Goal: Information Seeking & Learning: Learn about a topic

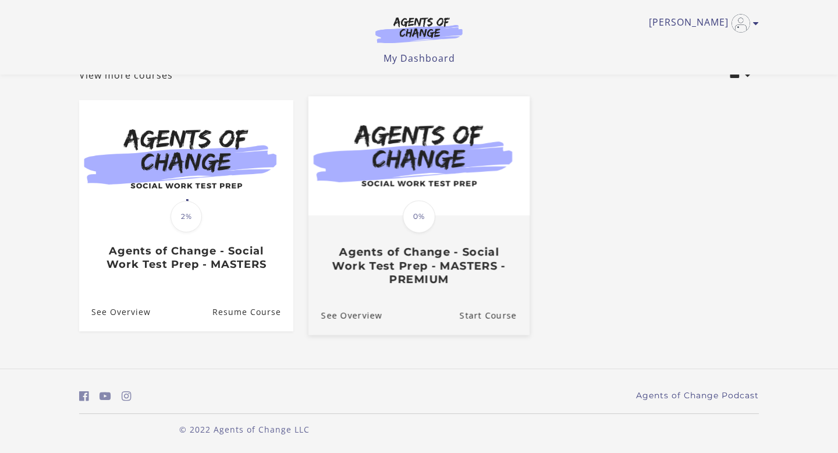
click at [475, 251] on h3 "Agents of Change - Social Work Test Prep - MASTERS - PREMIUM" at bounding box center [418, 265] width 195 height 41
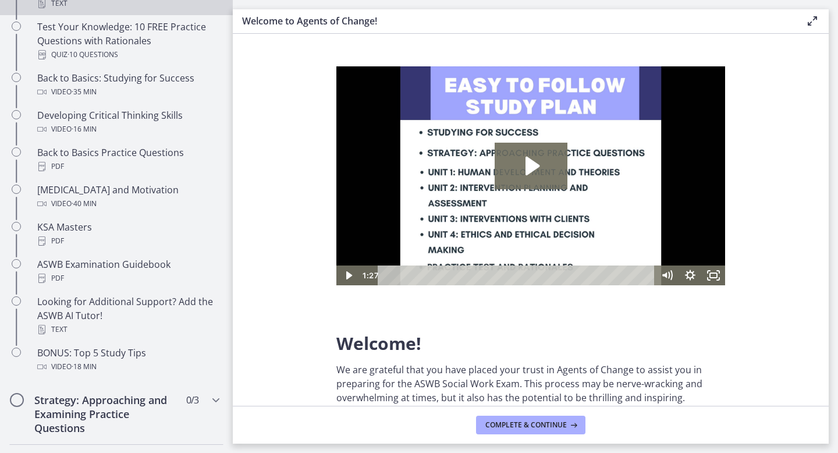
scroll to position [351, 0]
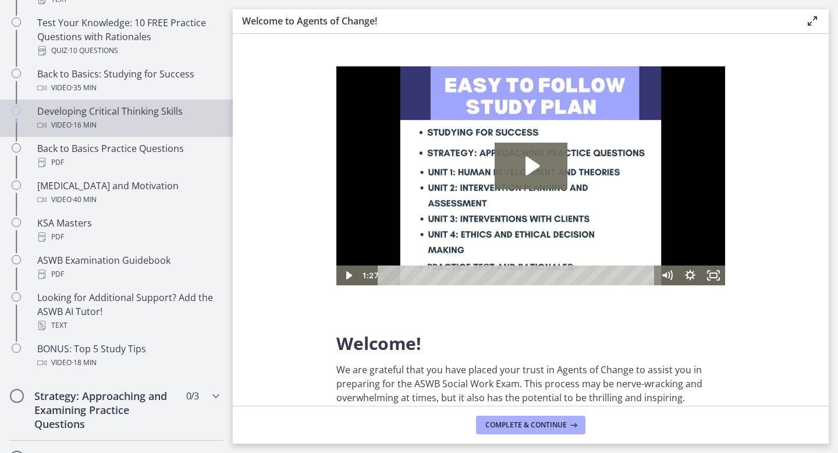
click at [158, 118] on div "Video · 16 min" at bounding box center [127, 125] width 181 height 14
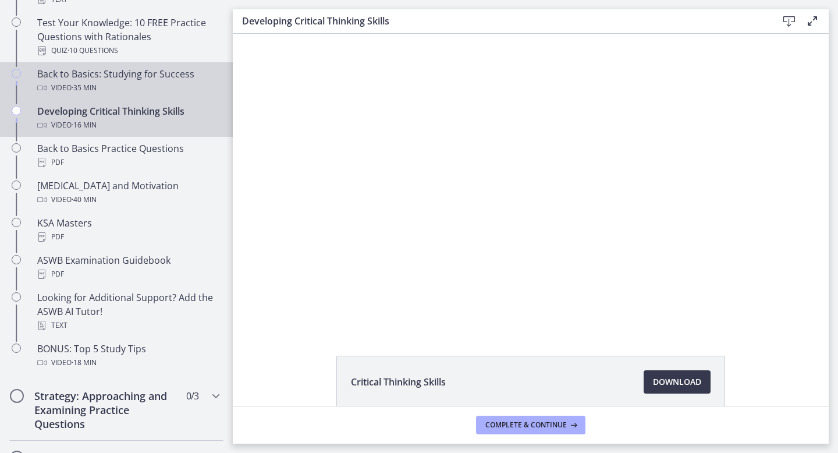
click at [176, 88] on div "Video · 35 min" at bounding box center [127, 88] width 181 height 14
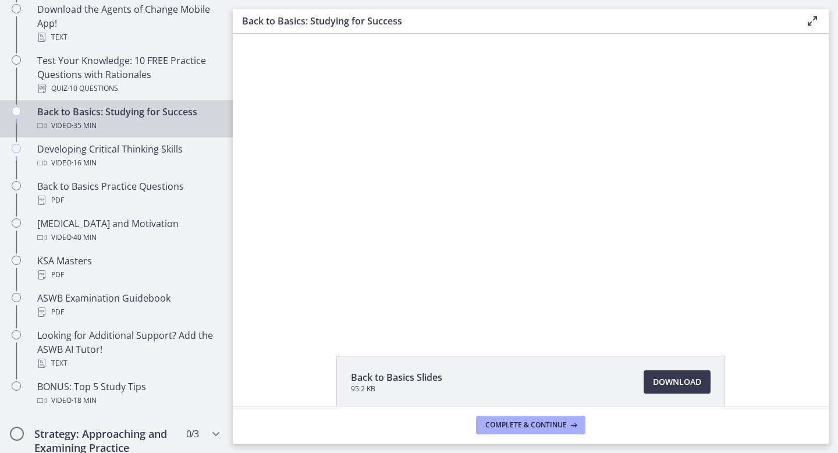
scroll to position [311, 0]
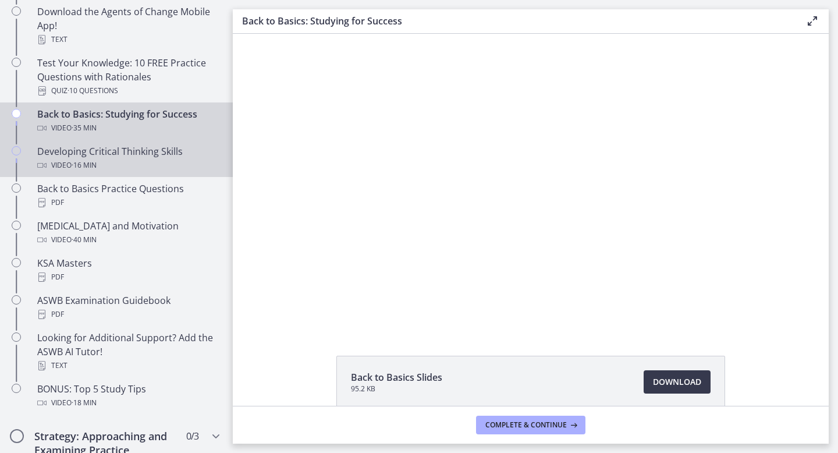
click at [152, 149] on div "Developing Critical Thinking Skills Video · 16 min" at bounding box center [127, 158] width 181 height 28
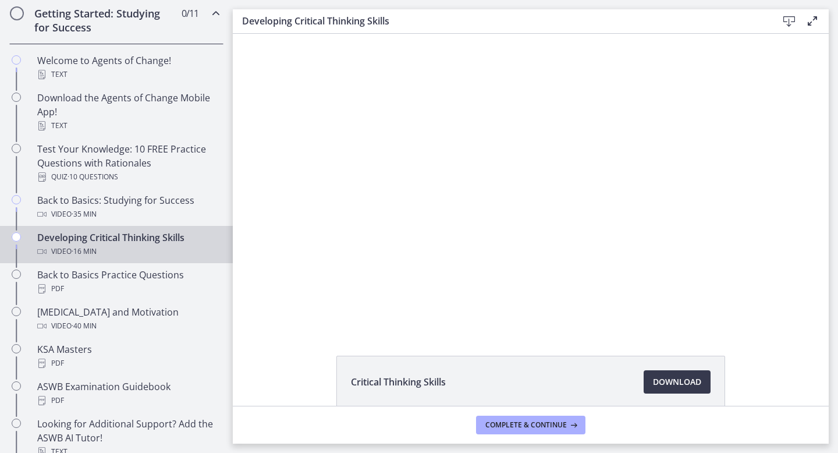
scroll to position [224, 0]
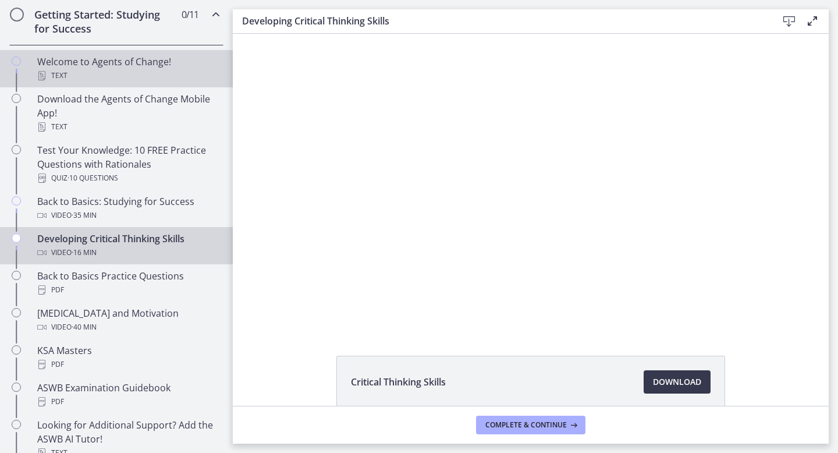
click at [149, 69] on div "Text" at bounding box center [127, 76] width 181 height 14
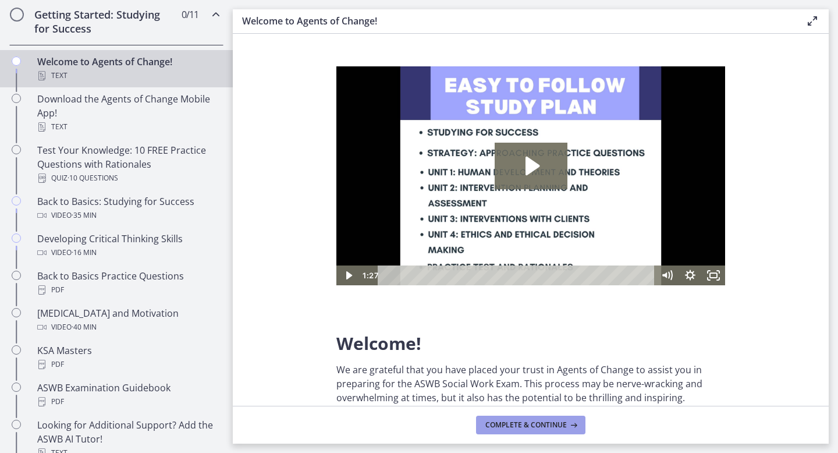
click at [568, 427] on icon at bounding box center [573, 424] width 12 height 9
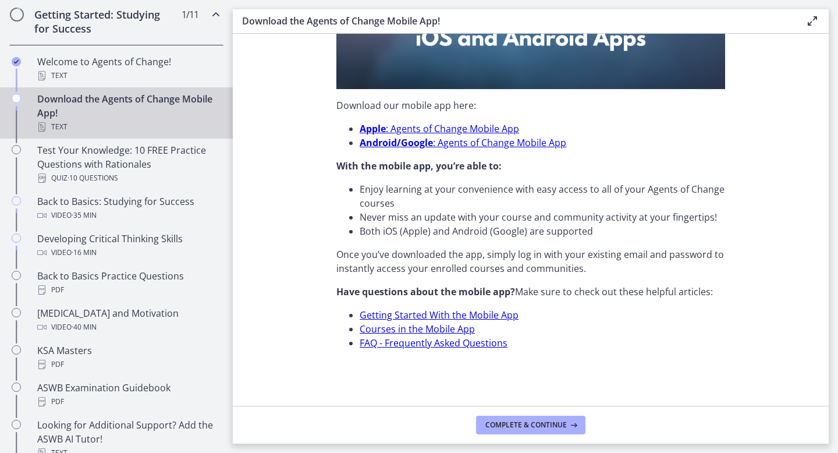
scroll to position [340, 0]
click at [548, 426] on span "Complete & continue" at bounding box center [525, 424] width 81 height 9
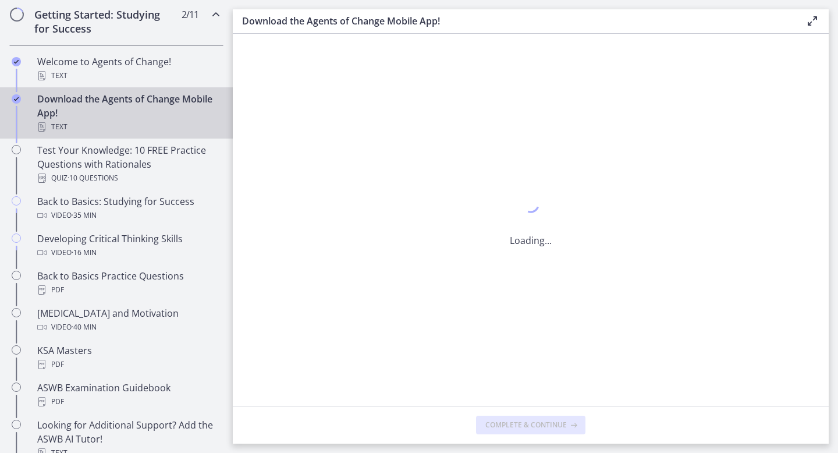
scroll to position [0, 0]
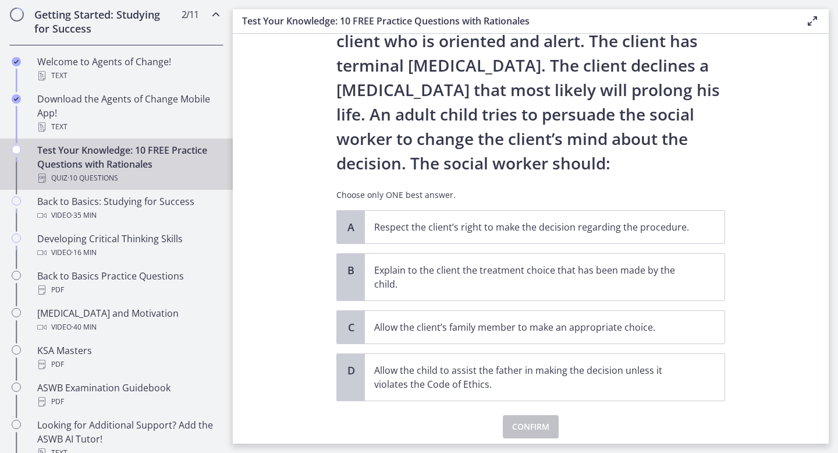
scroll to position [68, 0]
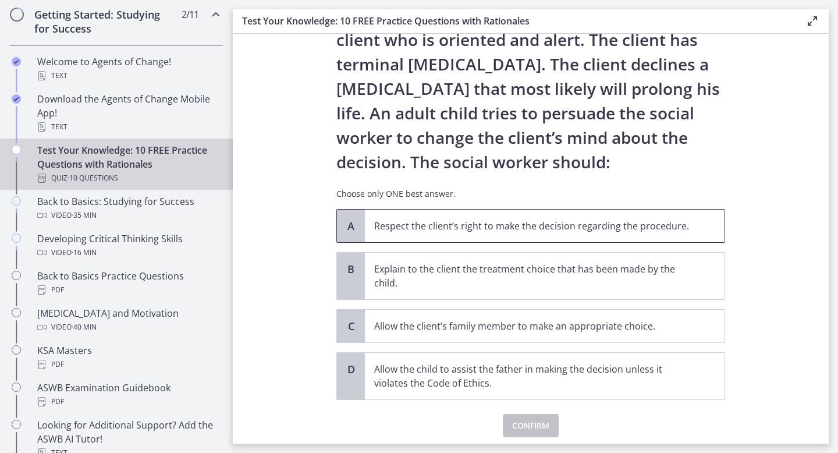
click at [594, 223] on p "Respect the client’s right to make the decision regarding the procedure." at bounding box center [533, 226] width 318 height 14
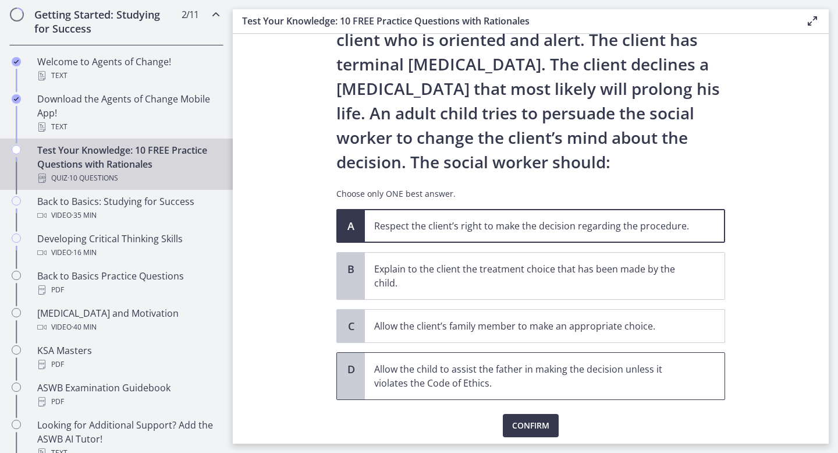
click at [471, 389] on p "Allow the child to assist the father in making the decision unless it violates …" at bounding box center [533, 376] width 318 height 28
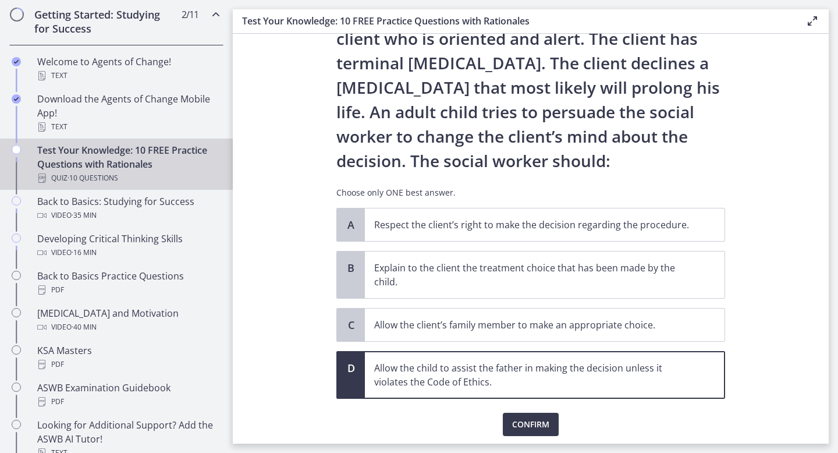
scroll to position [71, 0]
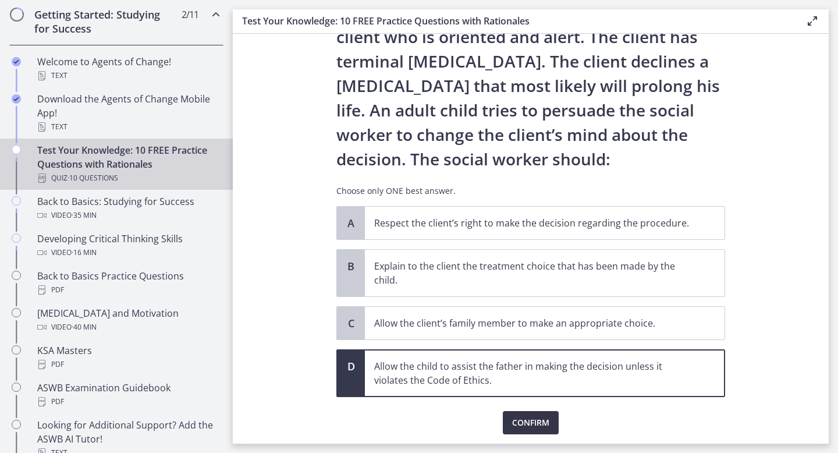
click at [513, 425] on span "Confirm" at bounding box center [530, 422] width 37 height 14
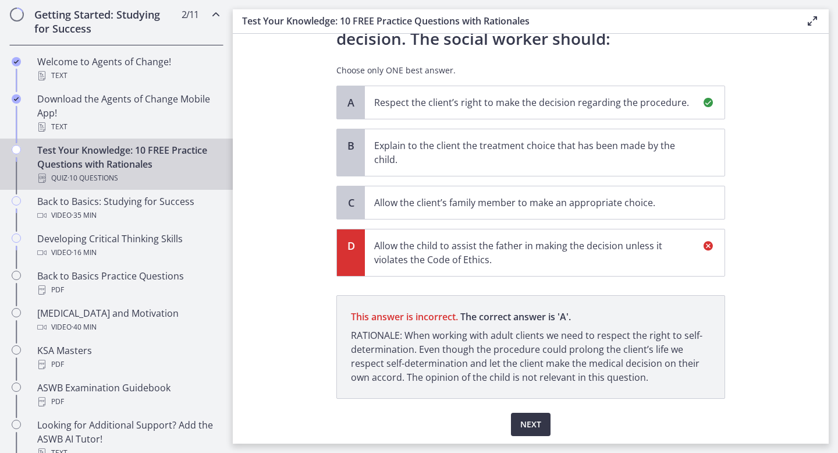
scroll to position [230, 0]
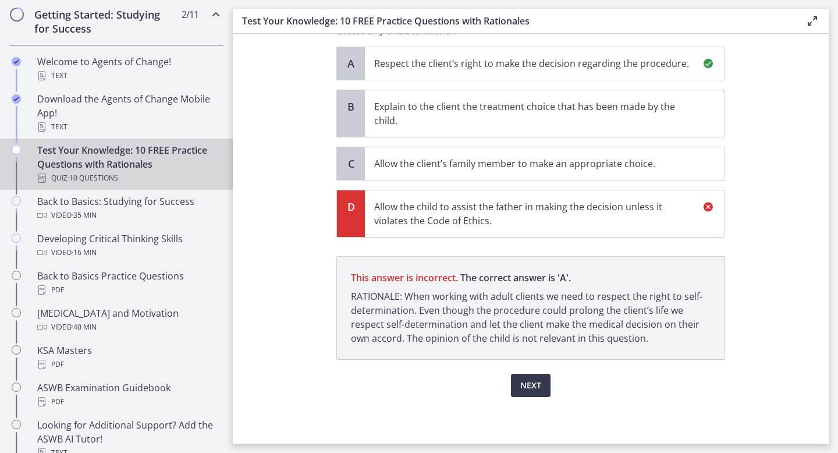
click at [408, 64] on p "Respect the client’s right to make the decision regarding the procedure." at bounding box center [533, 63] width 318 height 14
click at [532, 387] on span "Next" at bounding box center [530, 385] width 21 height 14
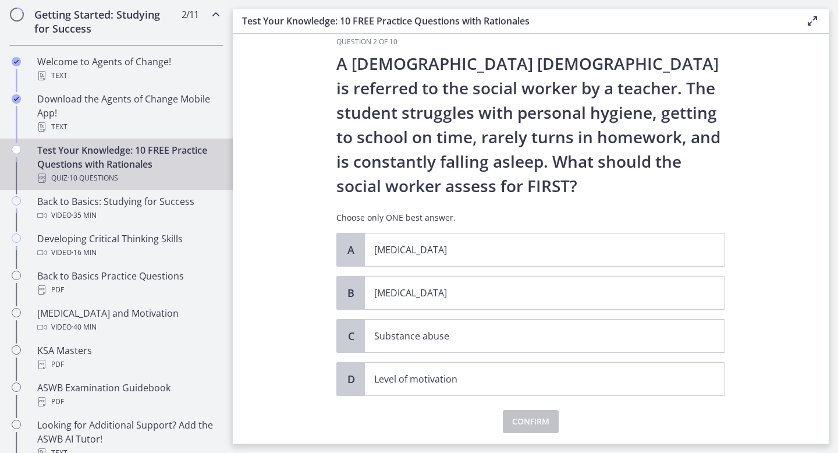
scroll to position [24, 0]
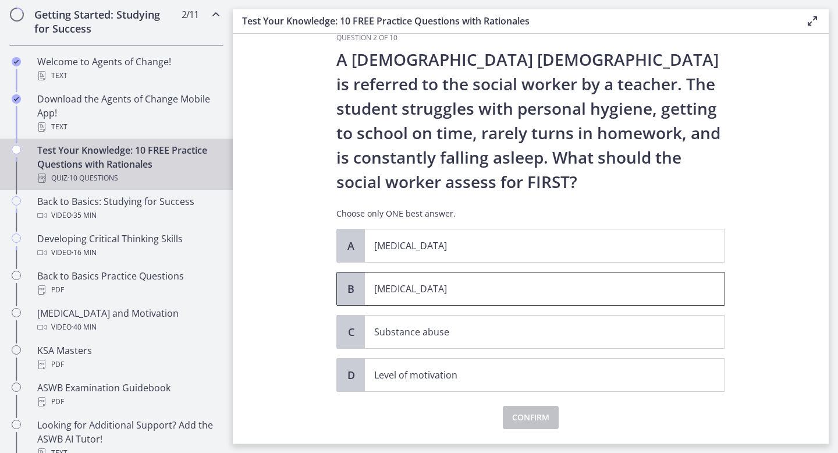
click at [437, 285] on p "[MEDICAL_DATA]" at bounding box center [533, 289] width 318 height 14
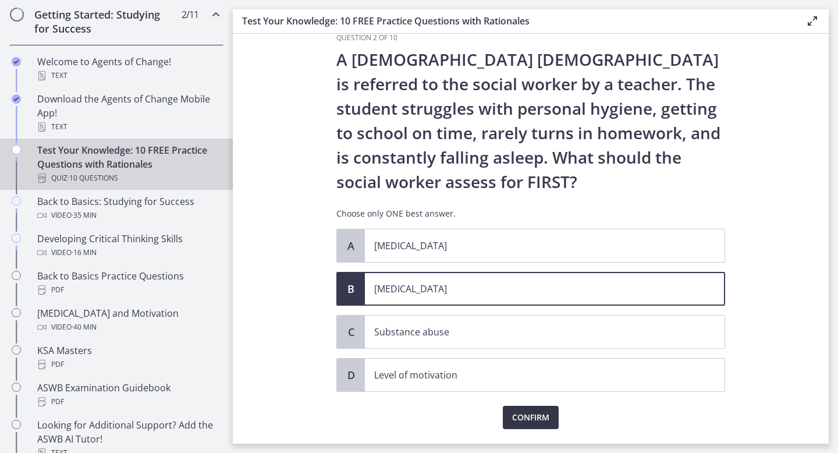
click at [531, 417] on span "Confirm" at bounding box center [530, 417] width 37 height 14
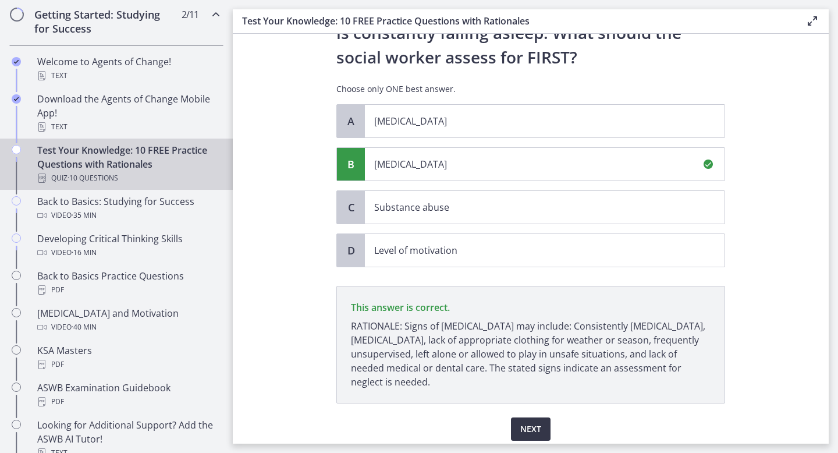
scroll to position [192, 0]
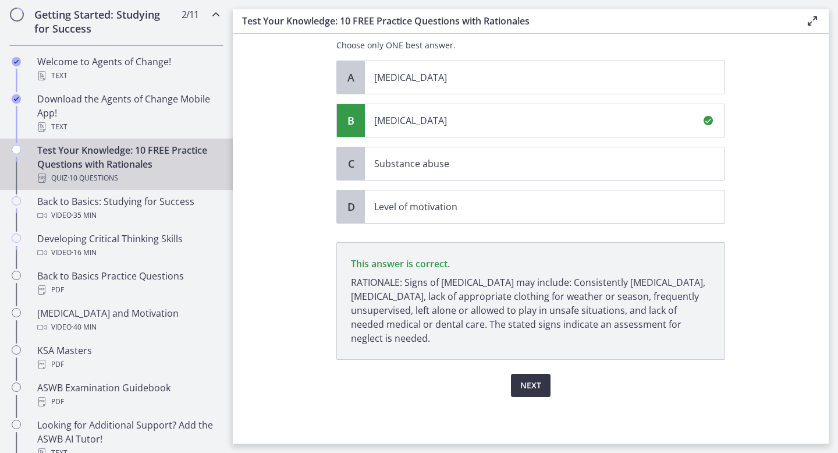
click at [538, 383] on span "Next" at bounding box center [530, 385] width 21 height 14
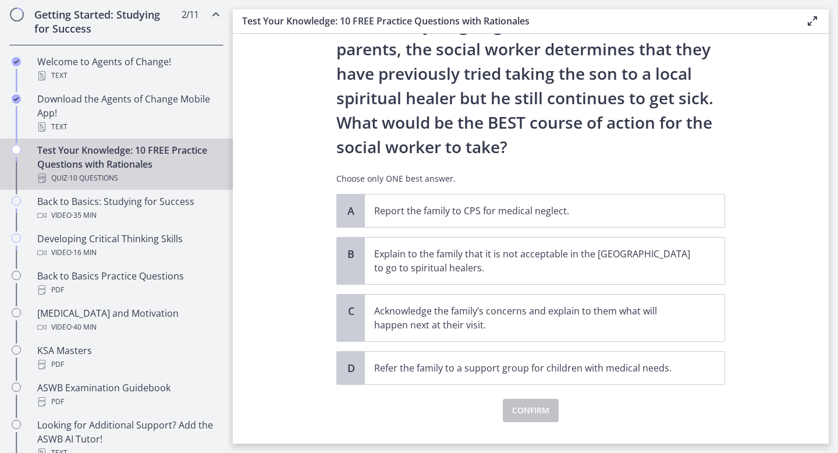
scroll to position [206, 0]
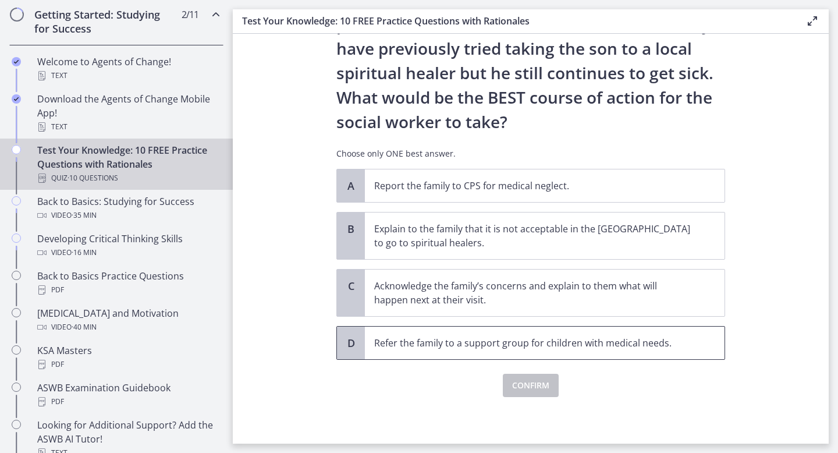
click at [663, 341] on p "Refer the family to a support group for children with medical needs." at bounding box center [533, 343] width 318 height 14
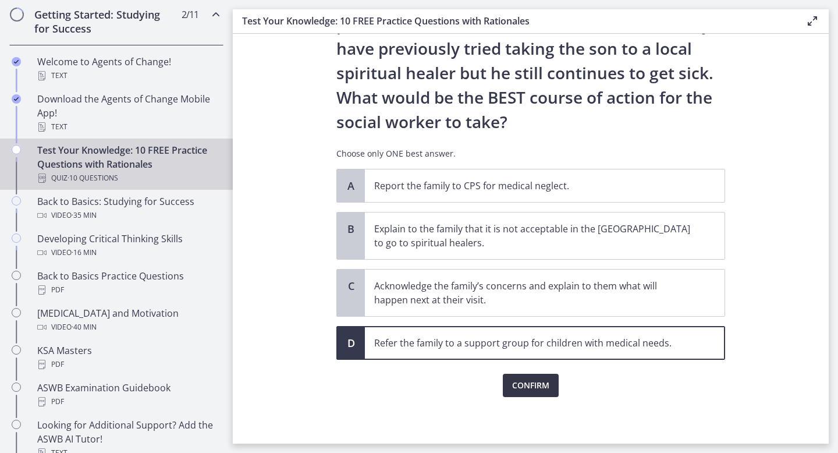
click at [546, 379] on span "Confirm" at bounding box center [530, 385] width 37 height 14
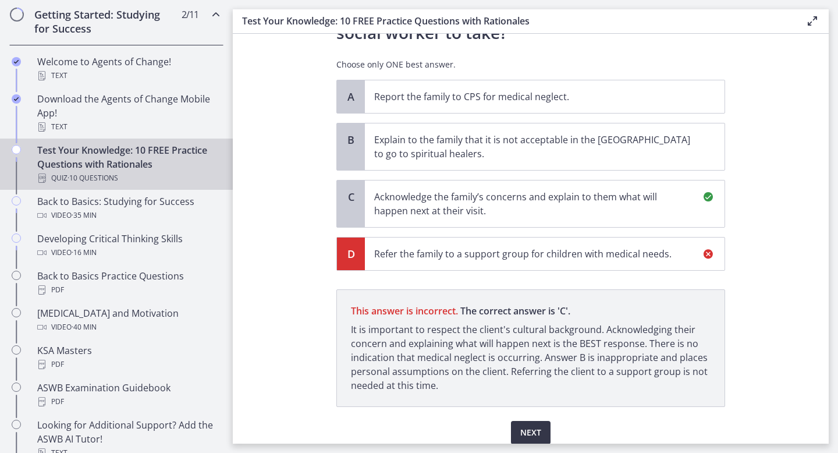
scroll to position [342, 0]
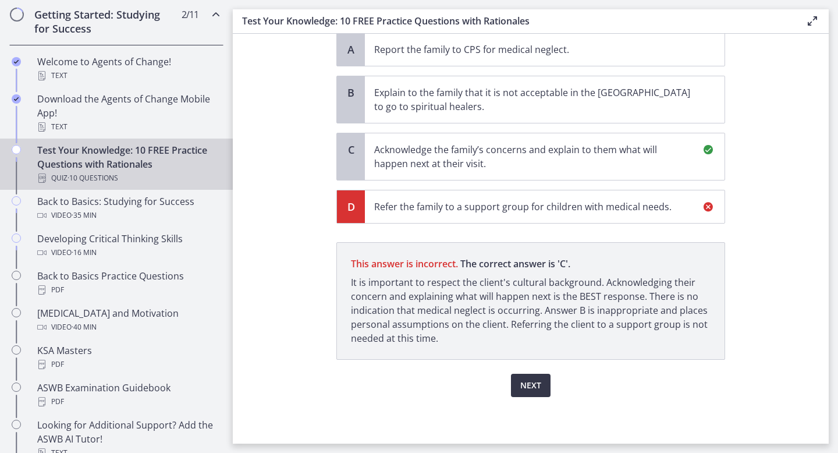
click at [531, 385] on span "Next" at bounding box center [530, 385] width 21 height 14
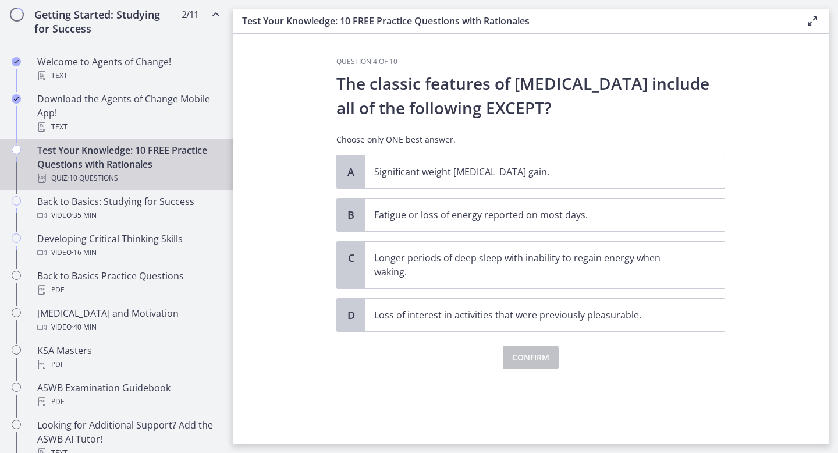
scroll to position [0, 0]
click at [497, 267] on p "Longer periods of deep sleep with inability to regain energy when waking." at bounding box center [533, 265] width 318 height 28
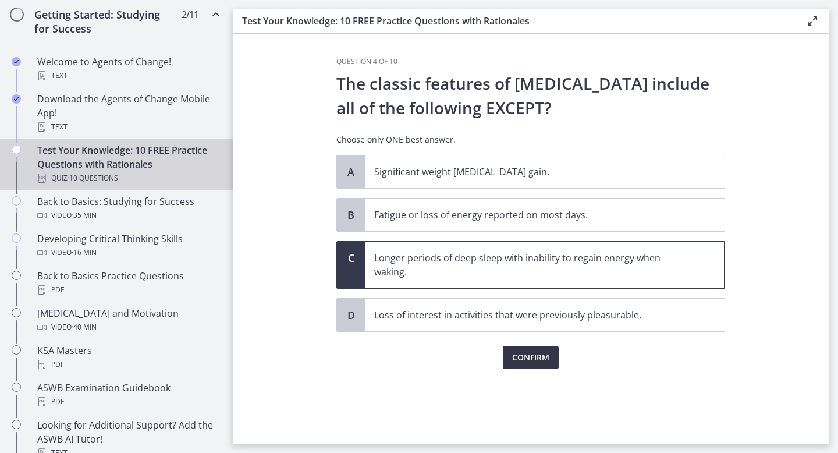
click at [539, 359] on span "Confirm" at bounding box center [530, 357] width 37 height 14
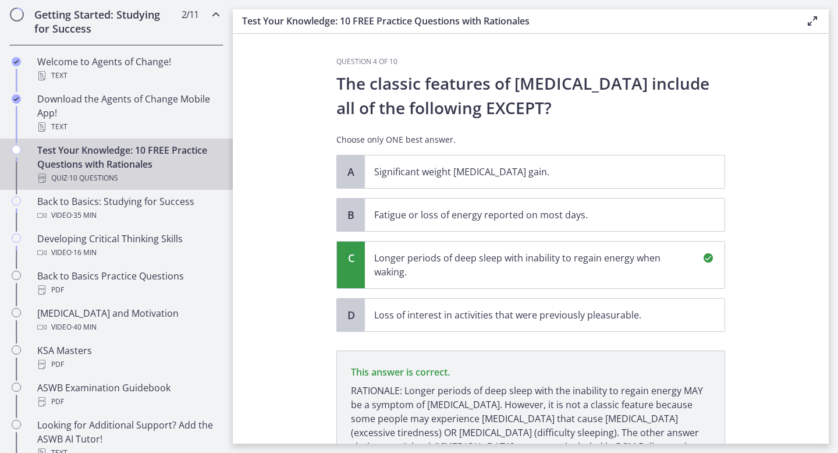
scroll to position [108, 0]
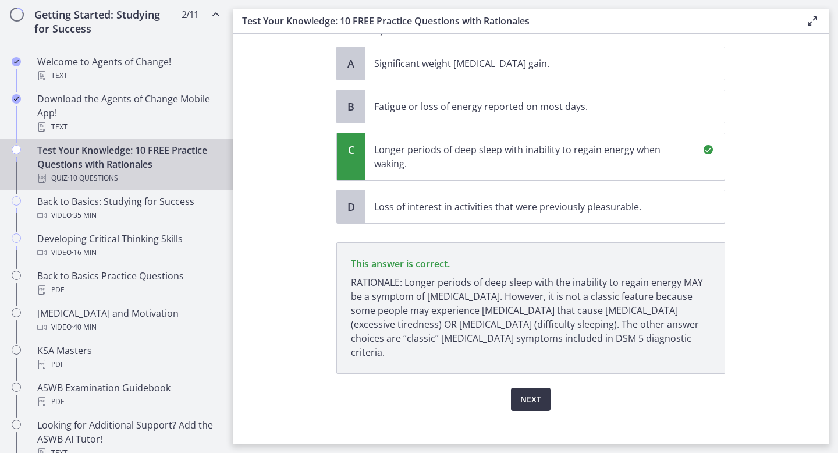
click at [540, 392] on span "Next" at bounding box center [530, 399] width 21 height 14
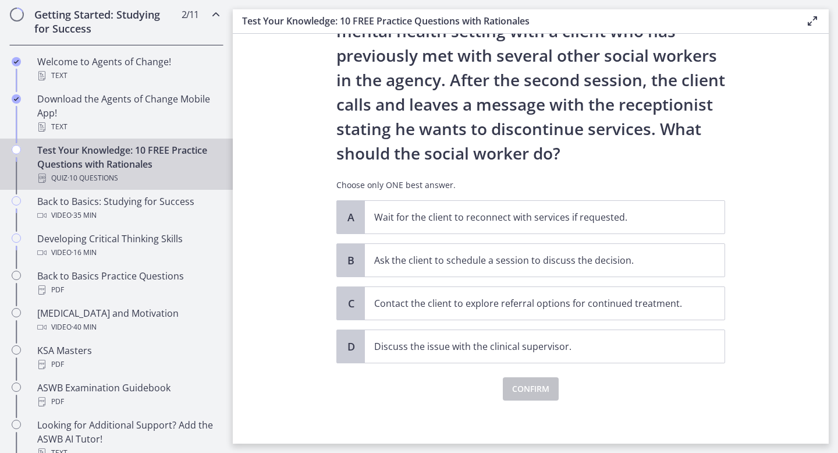
scroll to position [80, 0]
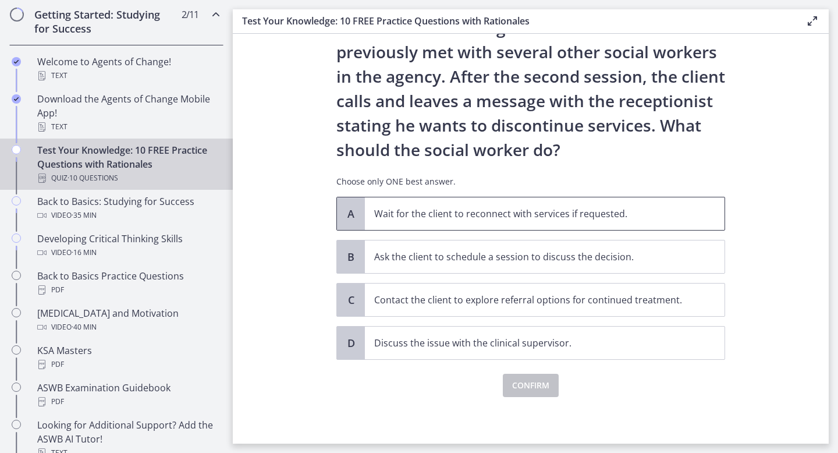
click at [536, 217] on p "Wait for the client to reconnect with services if requested." at bounding box center [533, 214] width 318 height 14
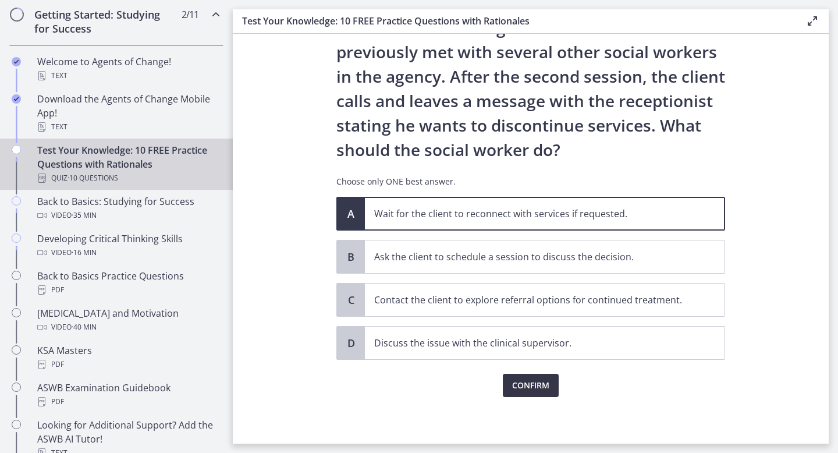
click at [524, 387] on span "Confirm" at bounding box center [530, 385] width 37 height 14
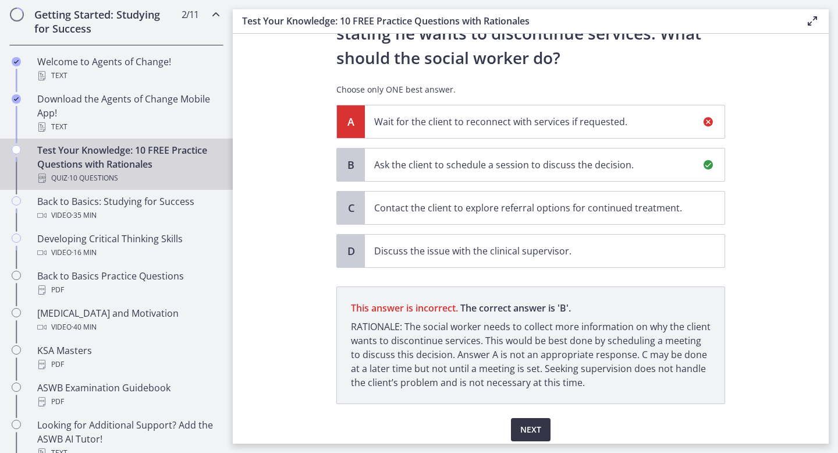
scroll to position [216, 0]
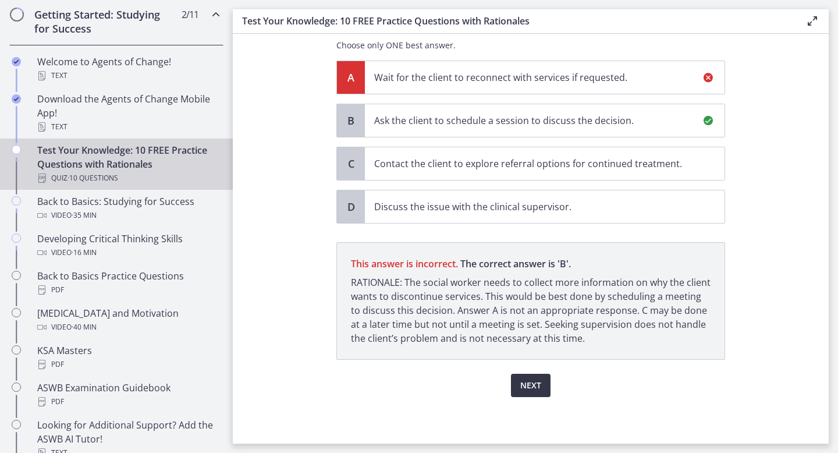
click at [536, 383] on span "Next" at bounding box center [530, 385] width 21 height 14
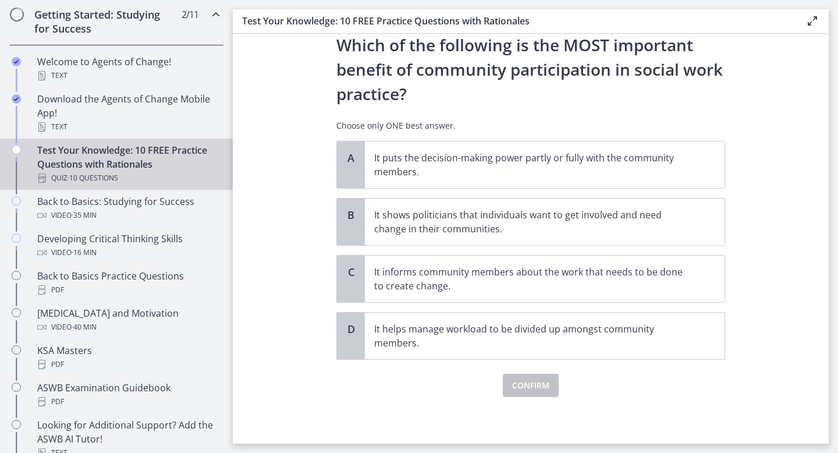
scroll to position [0, 0]
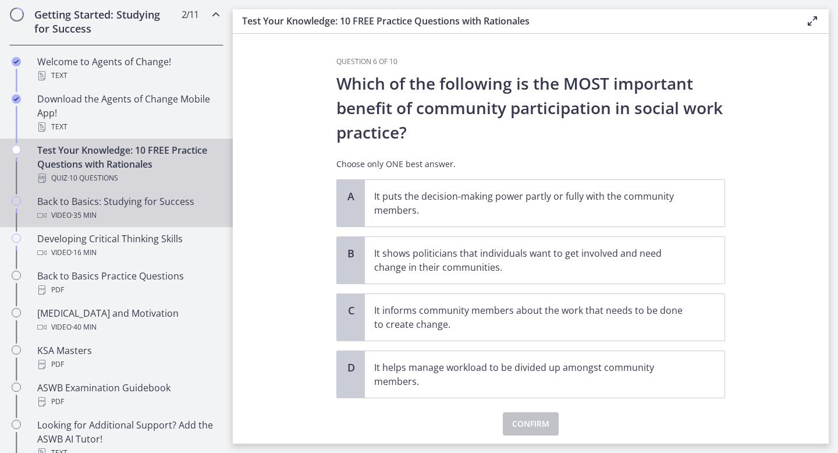
click at [145, 207] on div "Back to Basics: Studying for Success Video · 35 min" at bounding box center [127, 208] width 181 height 28
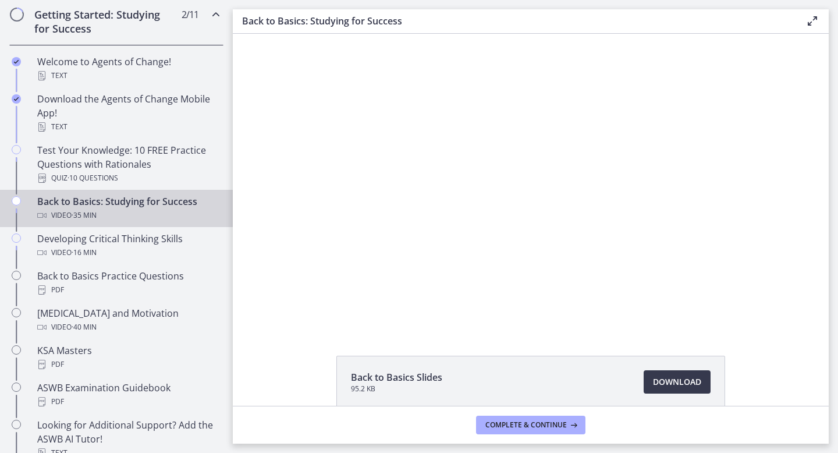
click at [623, 407] on footer "Complete & continue" at bounding box center [531, 424] width 596 height 38
click at [548, 422] on span "Complete & continue" at bounding box center [525, 424] width 81 height 9
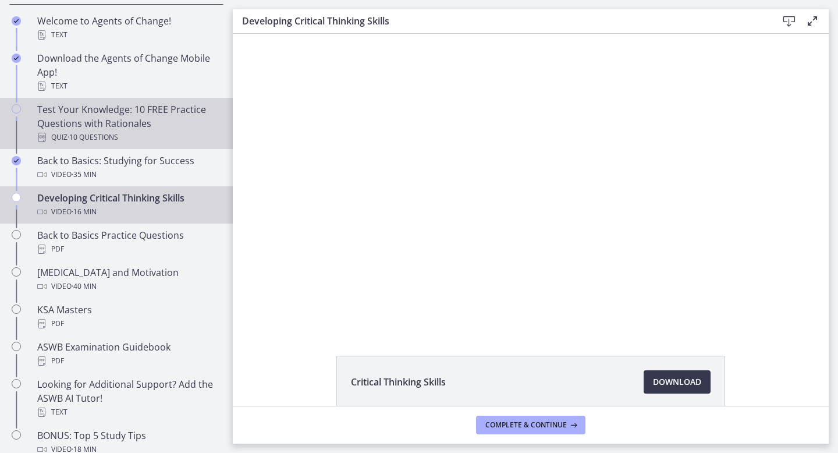
scroll to position [269, 0]
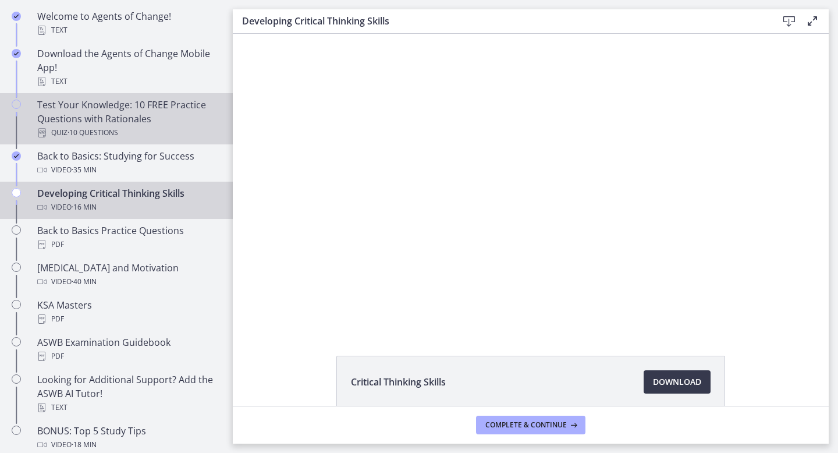
click at [168, 119] on div "Test Your Knowledge: 10 FREE Practice Questions with Rationales Quiz · 10 Quest…" at bounding box center [127, 119] width 181 height 42
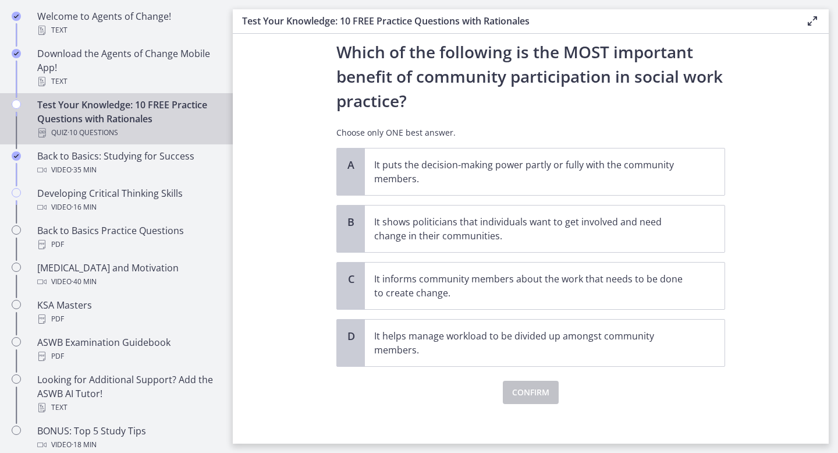
scroll to position [38, 0]
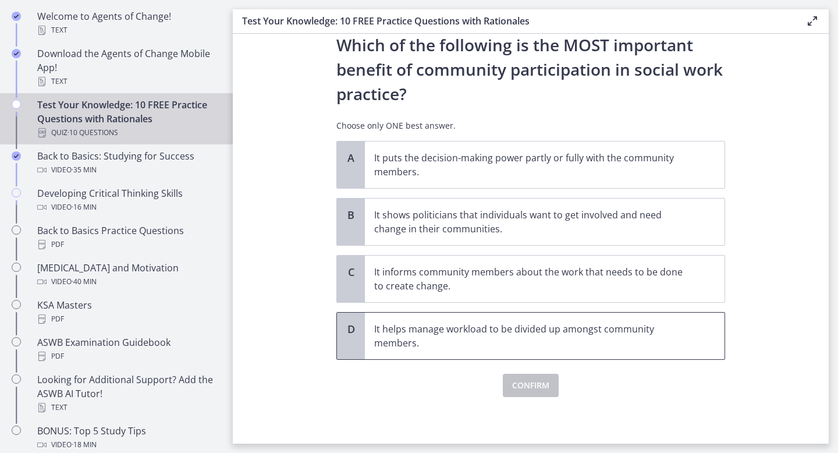
click at [503, 337] on p "It helps manage workload to be divided up amongst community members." at bounding box center [533, 336] width 318 height 28
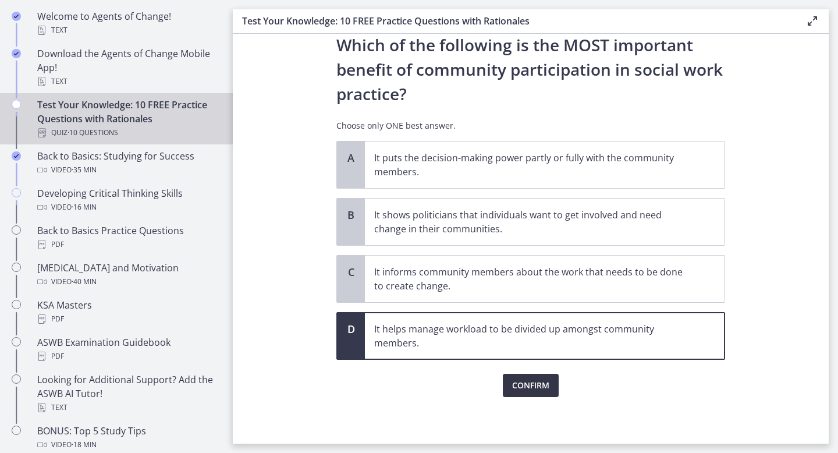
click at [517, 389] on span "Confirm" at bounding box center [530, 385] width 37 height 14
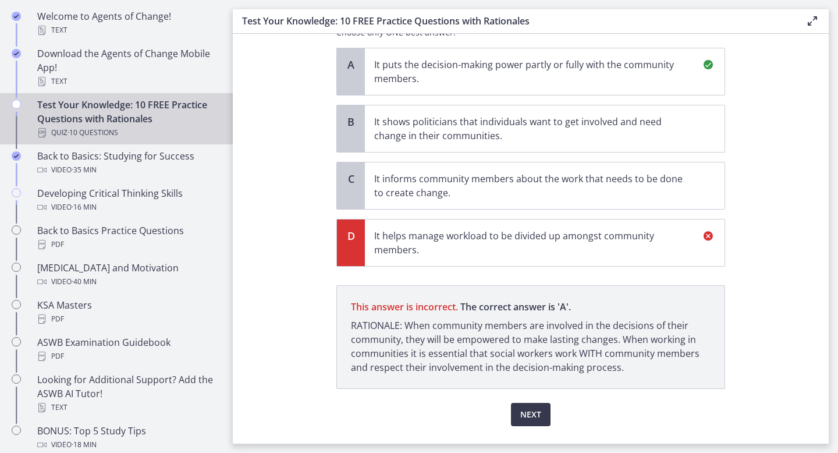
scroll to position [116, 0]
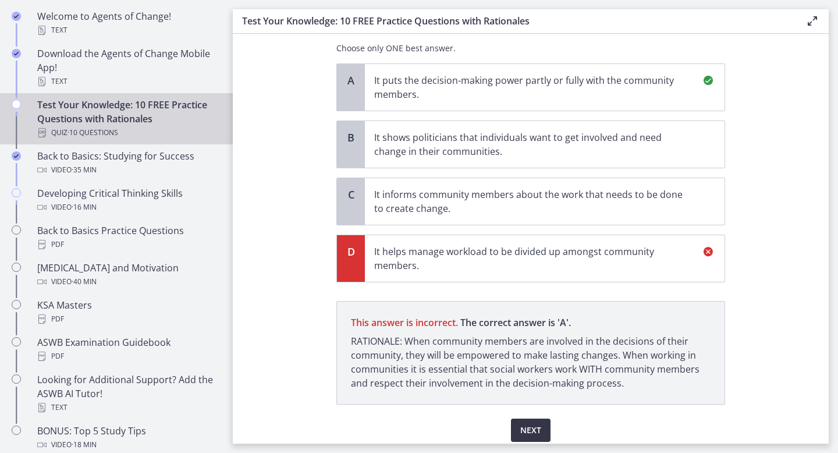
click at [532, 423] on span "Next" at bounding box center [530, 430] width 21 height 14
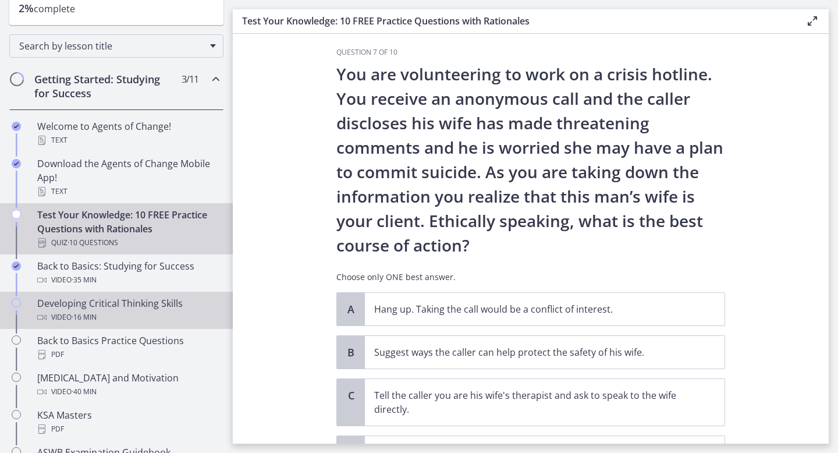
scroll to position [0, 0]
